Goal: Information Seeking & Learning: Learn about a topic

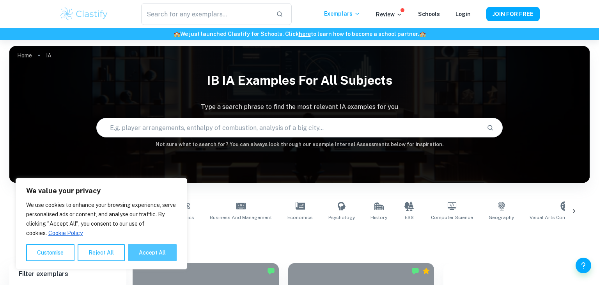
click at [146, 249] on button "Accept All" at bounding box center [152, 252] width 49 height 17
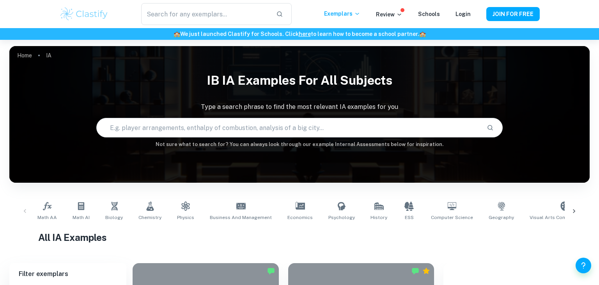
checkbox input "true"
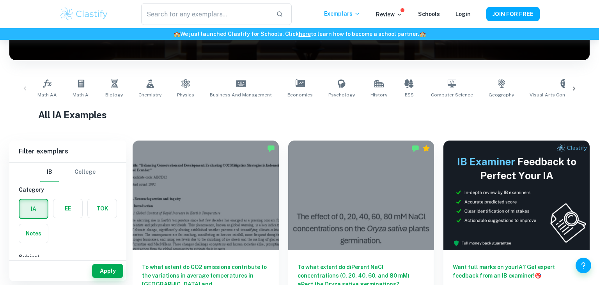
scroll to position [130, 0]
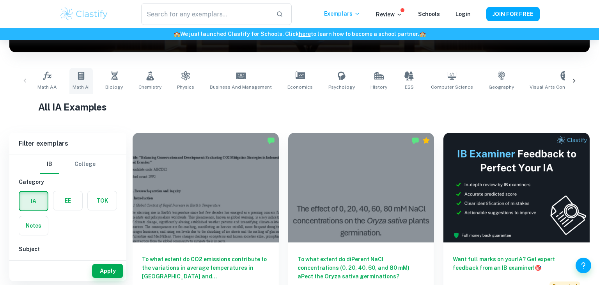
click at [76, 85] on span "Math AI" at bounding box center [81, 87] width 17 height 7
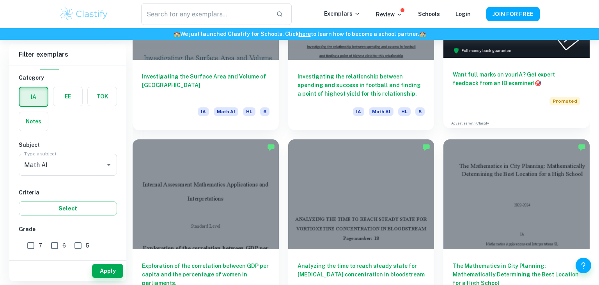
scroll to position [317, 0]
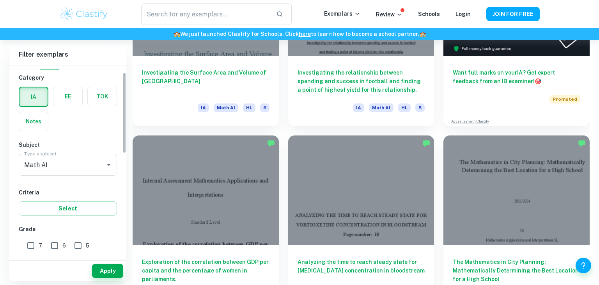
click at [31, 247] on input "7" at bounding box center [31, 246] width 16 height 16
checkbox input "true"
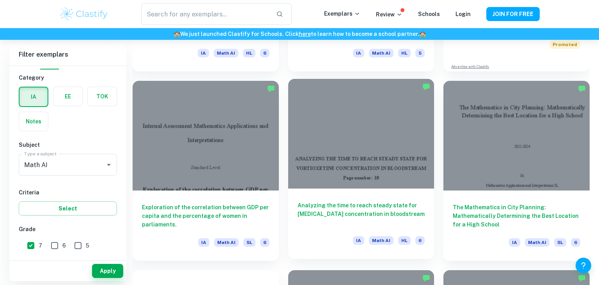
scroll to position [375, 0]
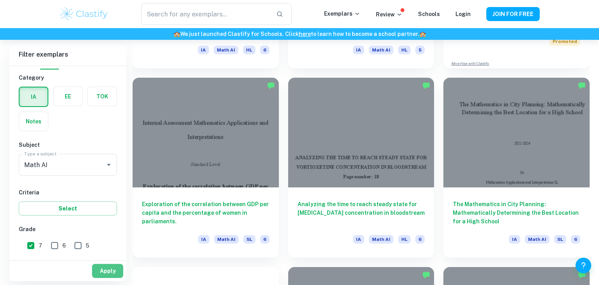
click at [108, 276] on button "Apply" at bounding box center [107, 271] width 31 height 14
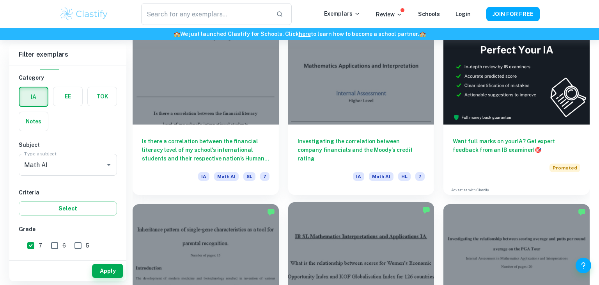
scroll to position [248, 0]
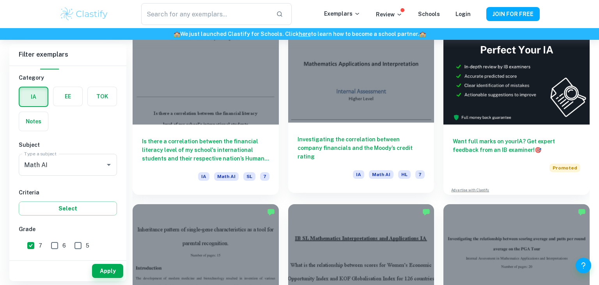
click at [324, 151] on h6 "Investigating the correlation between company financials and the Moody’s credit…" at bounding box center [362, 148] width 128 height 26
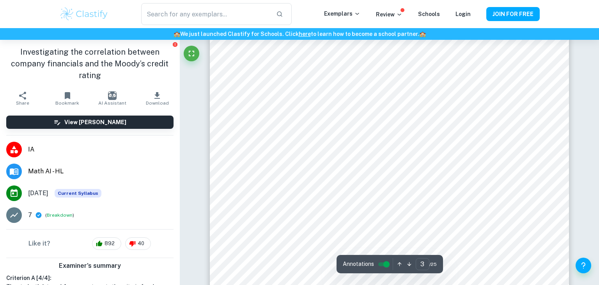
scroll to position [546, 0]
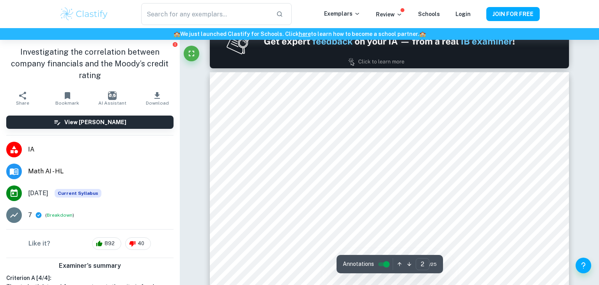
type input "1"
